Goal: Check status: Check status

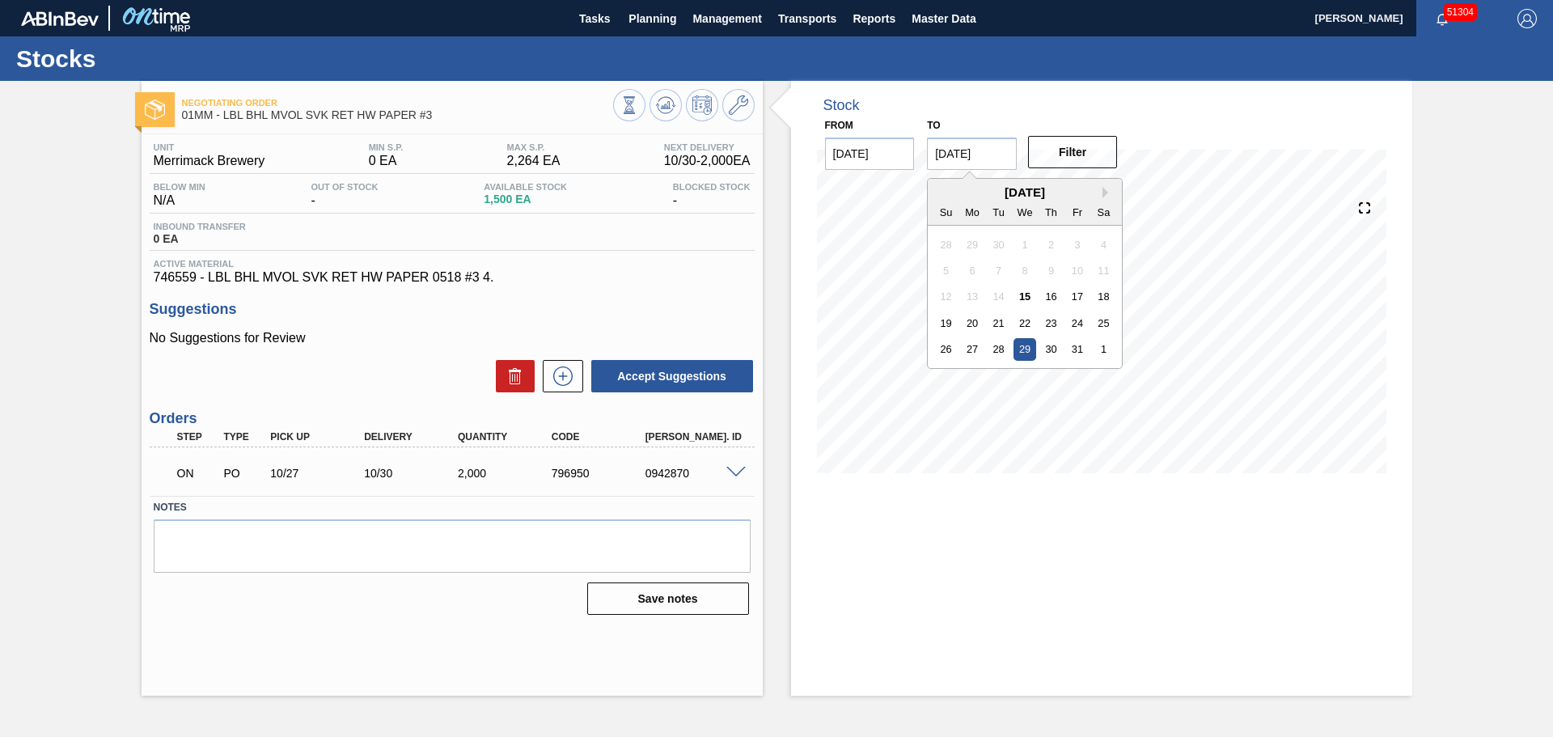
click at [998, 160] on input "10/29/2025" at bounding box center [972, 153] width 90 height 32
click at [1101, 193] on div "October 2025" at bounding box center [1024, 192] width 194 height 14
click at [742, 108] on icon at bounding box center [738, 104] width 19 height 19
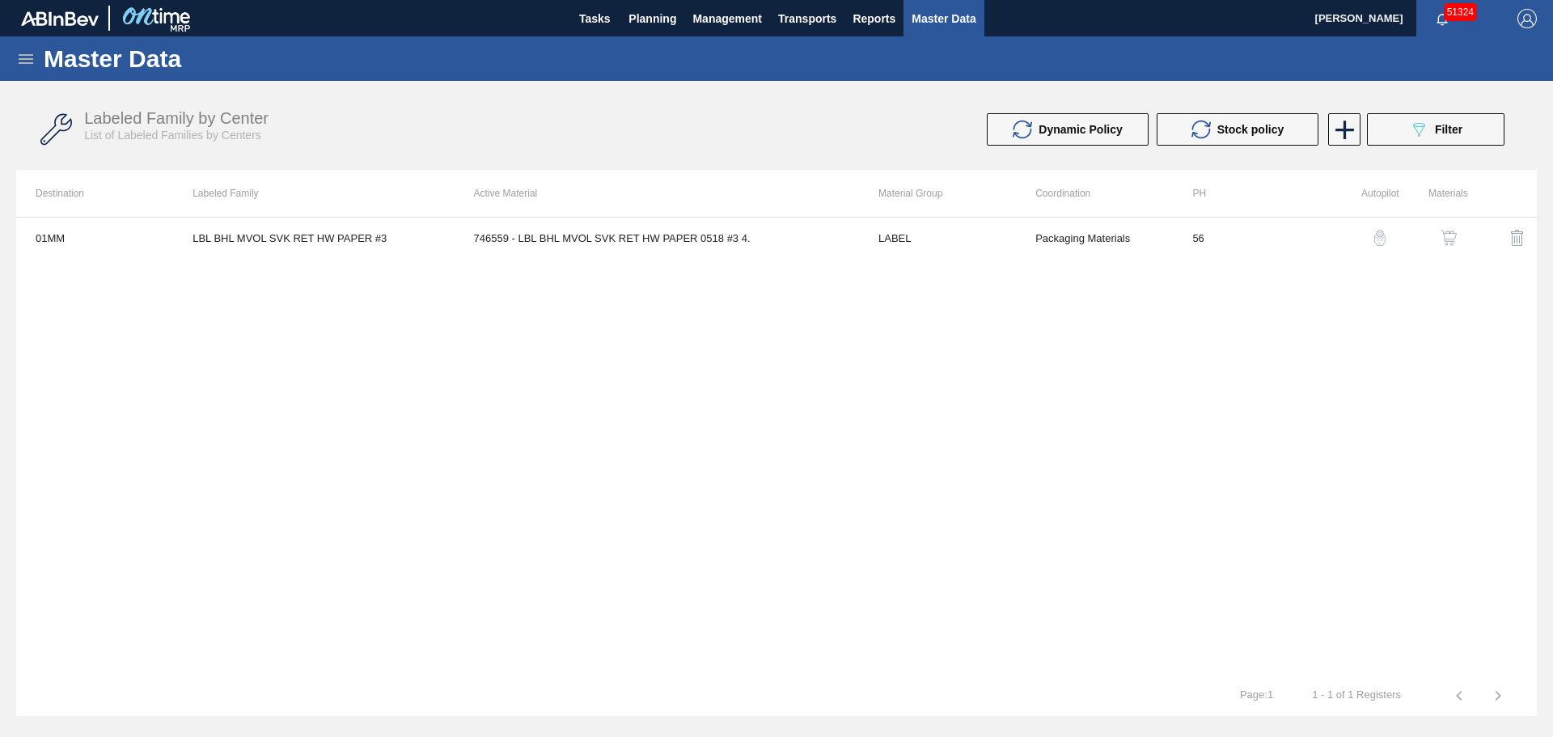
click at [1451, 238] on img "button" at bounding box center [1448, 238] width 16 height 16
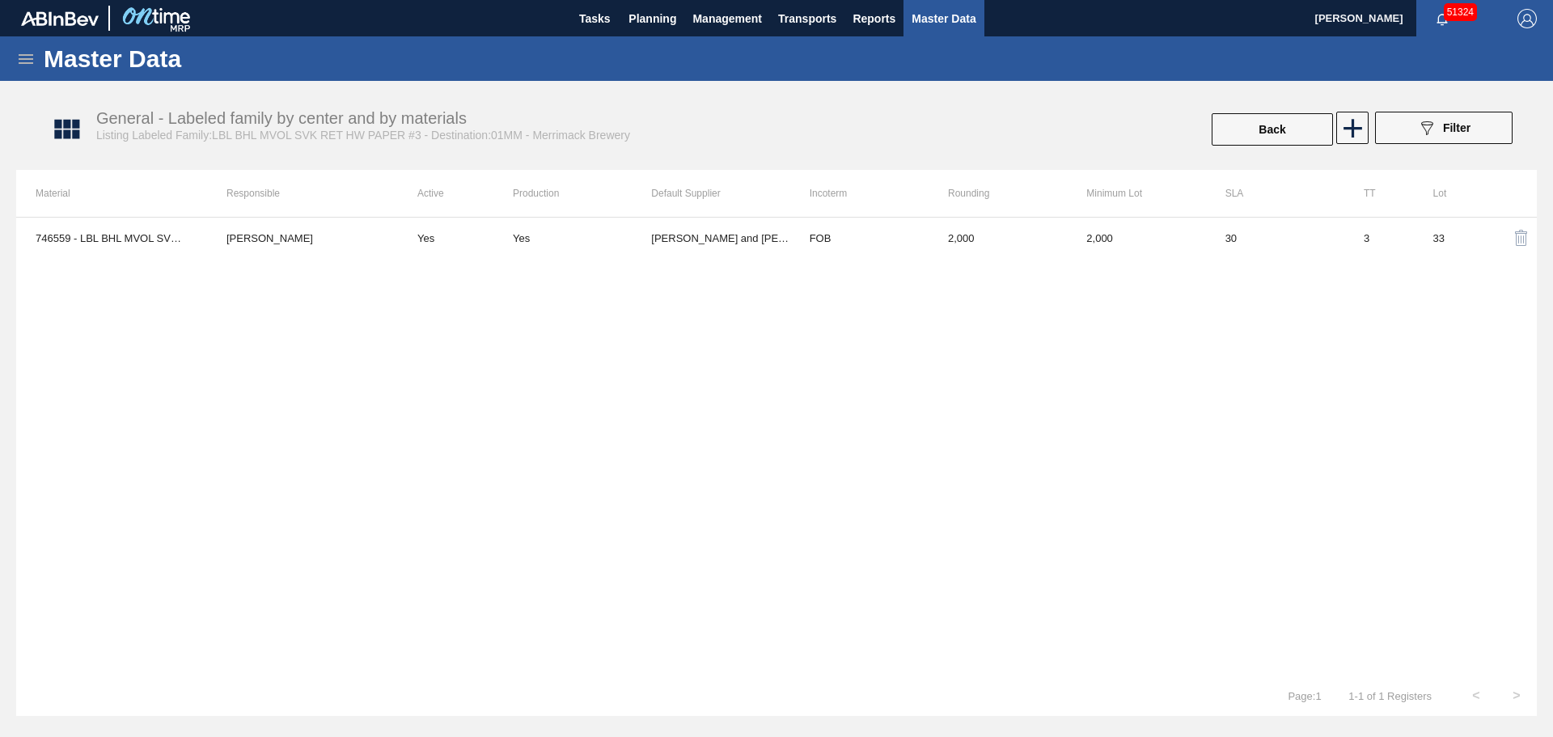
click at [663, 273] on div "746559 - LBL BHL MVOL SVK RET HW PAPER 0518 #3 4. [PERSON_NAME] Yes Yes [PERSON…" at bounding box center [776, 446] width 1520 height 458
drag, startPoint x: 205, startPoint y: 11, endPoint x: 712, endPoint y: 321, distance: 594.1
click at [713, 321] on div "746559 - LBL BHL MVOL SVK RET HW PAPER 0518 #3 4. [PERSON_NAME] Yes Yes [PERSON…" at bounding box center [776, 446] width 1520 height 458
click at [657, 23] on span "Planning" at bounding box center [652, 18] width 48 height 19
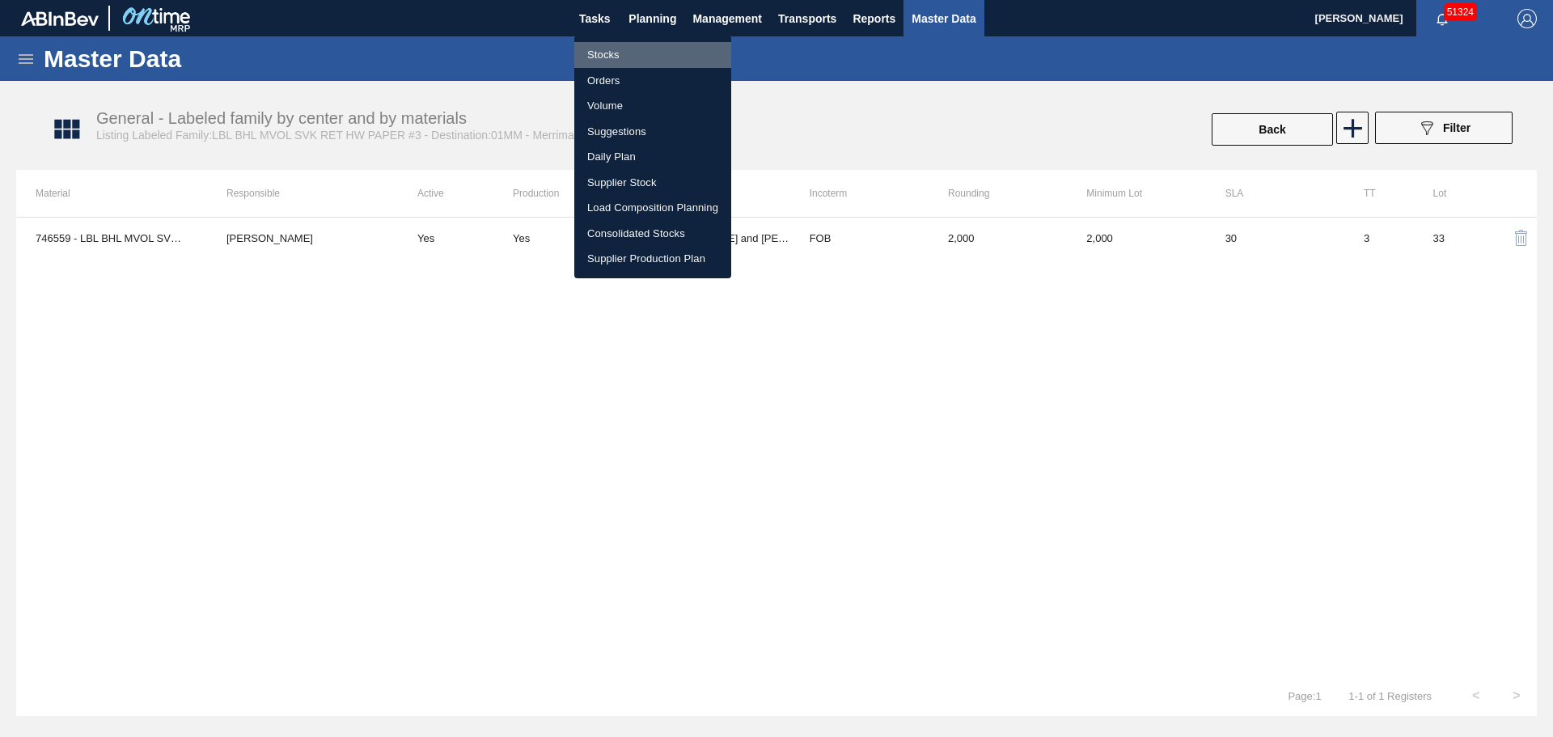
click at [588, 50] on li "Stocks" at bounding box center [652, 55] width 157 height 26
